Goal: Transaction & Acquisition: Purchase product/service

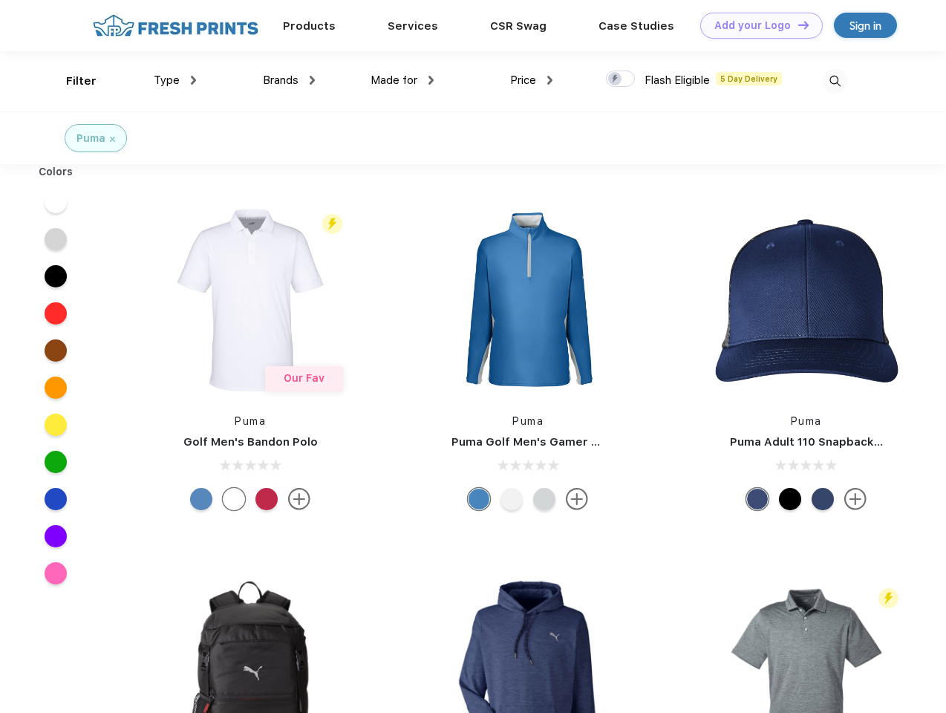
click at [756, 25] on link "Add your Logo Design Tool" at bounding box center [761, 26] width 123 height 26
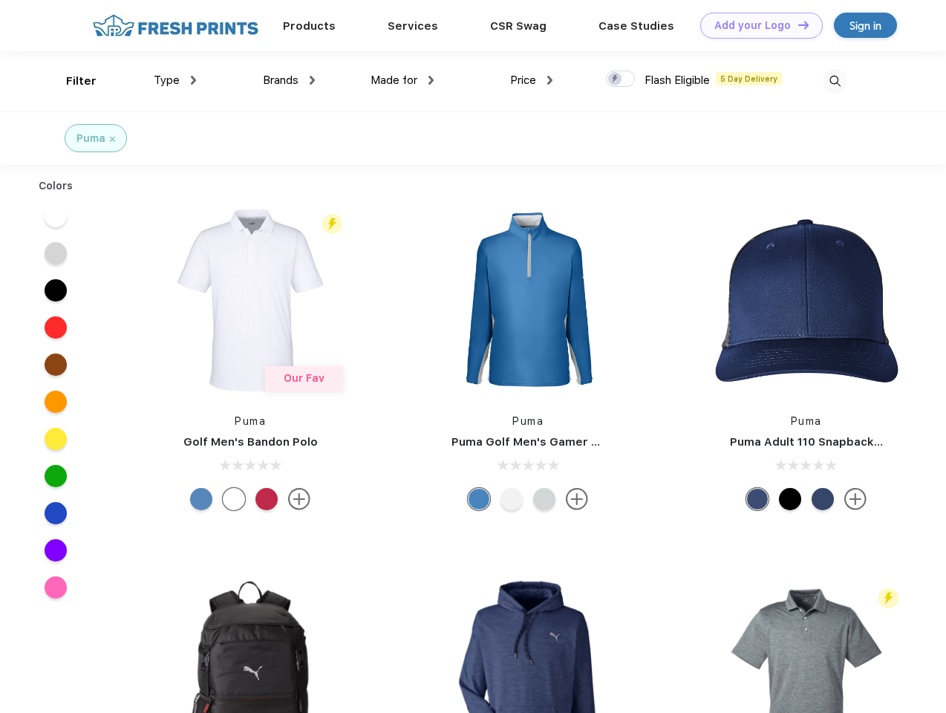
click at [0, 0] on div "Design Tool" at bounding box center [0, 0] width 0 height 0
click at [797, 25] on link "Add your Logo Design Tool" at bounding box center [761, 26] width 123 height 26
click at [71, 81] on div "Filter" at bounding box center [81, 81] width 30 height 17
click at [175, 80] on span "Type" at bounding box center [167, 80] width 26 height 13
click at [289, 80] on span "Brands" at bounding box center [281, 80] width 36 height 13
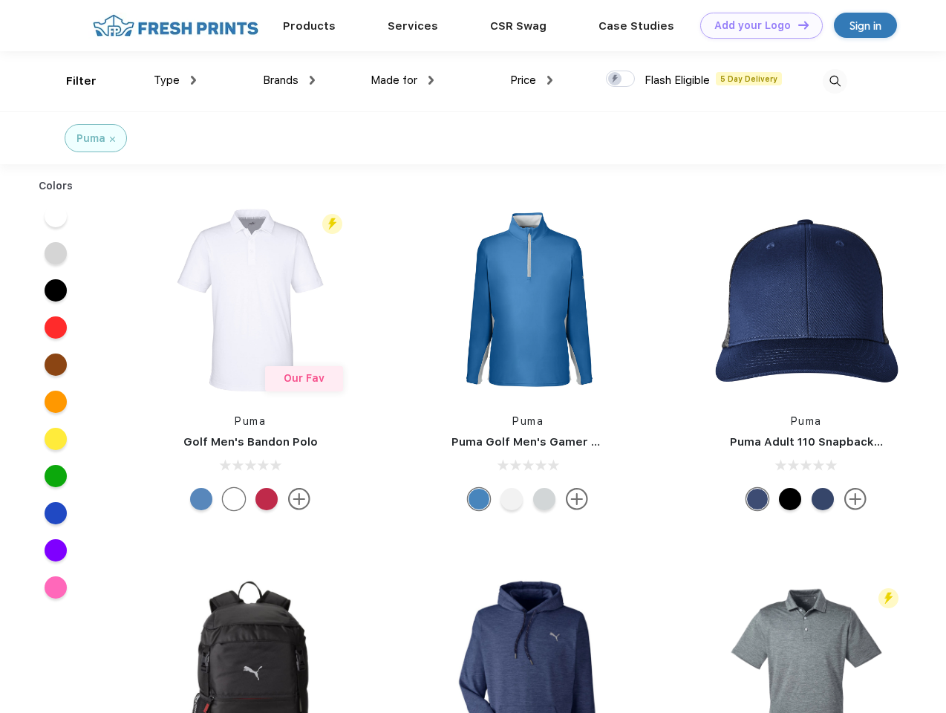
click at [403, 80] on span "Made for" at bounding box center [394, 80] width 47 height 13
click at [532, 80] on span "Price" at bounding box center [523, 80] width 26 height 13
click at [621, 79] on div at bounding box center [620, 79] width 29 height 16
click at [616, 79] on input "checkbox" at bounding box center [611, 75] width 10 height 10
click at [835, 81] on img at bounding box center [835, 81] width 25 height 25
